Goal: Navigation & Orientation: Go to known website

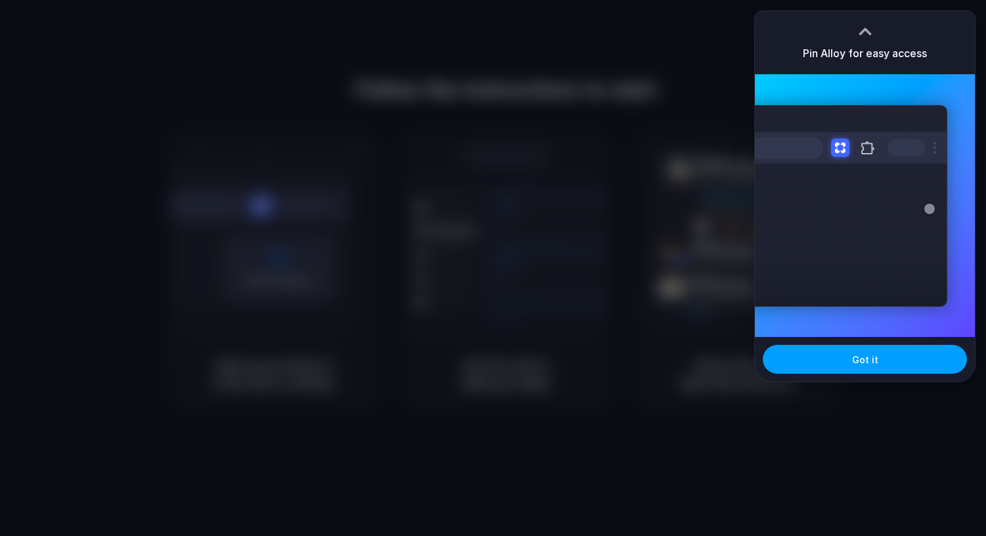
click at [835, 364] on button "Got it" at bounding box center [865, 359] width 204 height 29
